Goal: Information Seeking & Learning: Learn about a topic

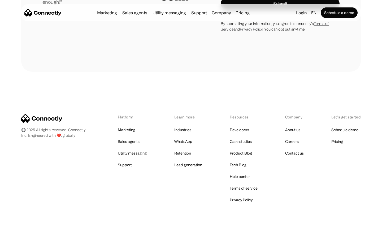
scroll to position [1478, 0]
